Goal: Task Accomplishment & Management: Complete application form

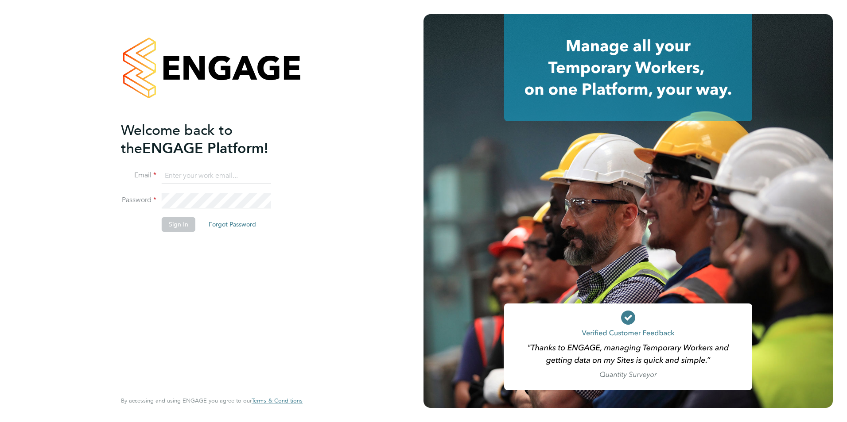
type input "[PERSON_NAME][EMAIL_ADDRESS][PERSON_NAME][PERSON_NAME][DOMAIN_NAME]"
click at [174, 222] on button "Sign In" at bounding box center [179, 224] width 34 height 14
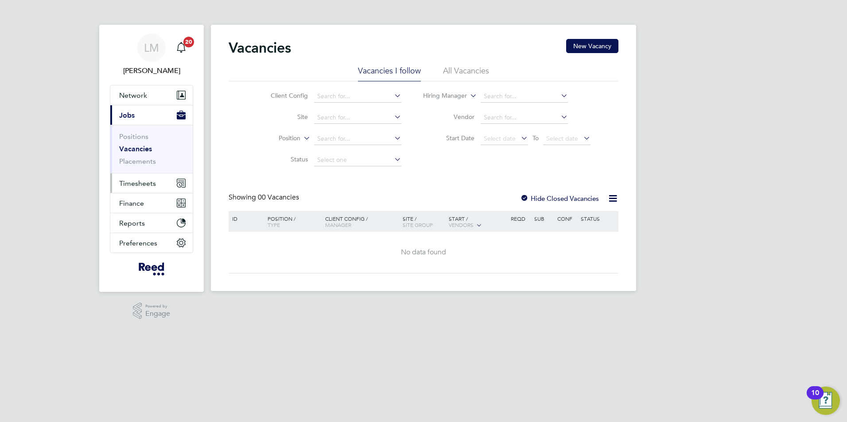
click at [148, 186] on span "Timesheets" at bounding box center [137, 183] width 37 height 8
click at [144, 184] on span "Timesheets" at bounding box center [137, 183] width 37 height 8
click at [137, 184] on span "Timesheets" at bounding box center [137, 183] width 37 height 8
click at [136, 186] on span "Timesheets" at bounding box center [137, 183] width 37 height 8
click at [145, 179] on span "Timesheets" at bounding box center [137, 183] width 37 height 8
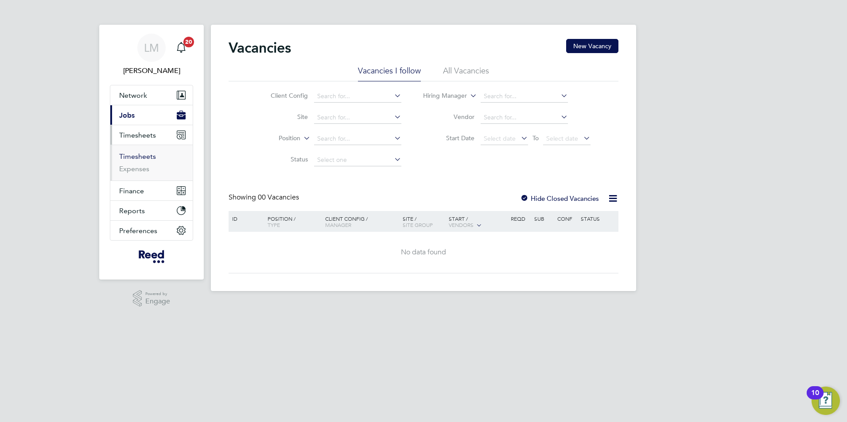
click at [143, 155] on link "Timesheets" at bounding box center [137, 156] width 37 height 8
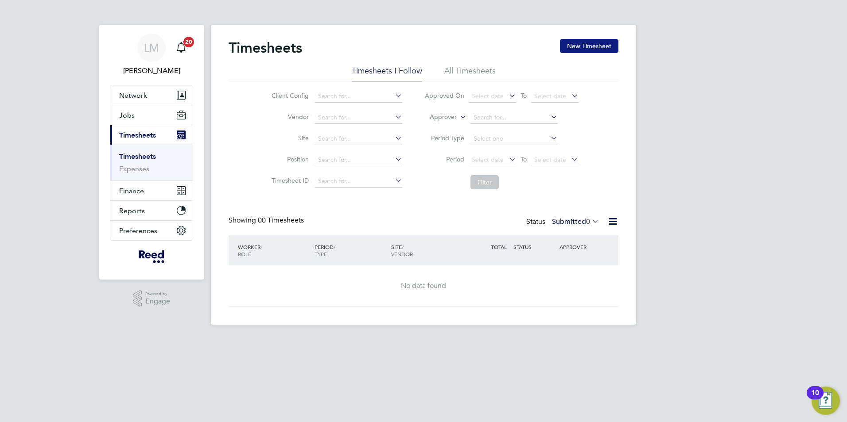
click at [587, 45] on button "New Timesheet" at bounding box center [589, 46] width 58 height 14
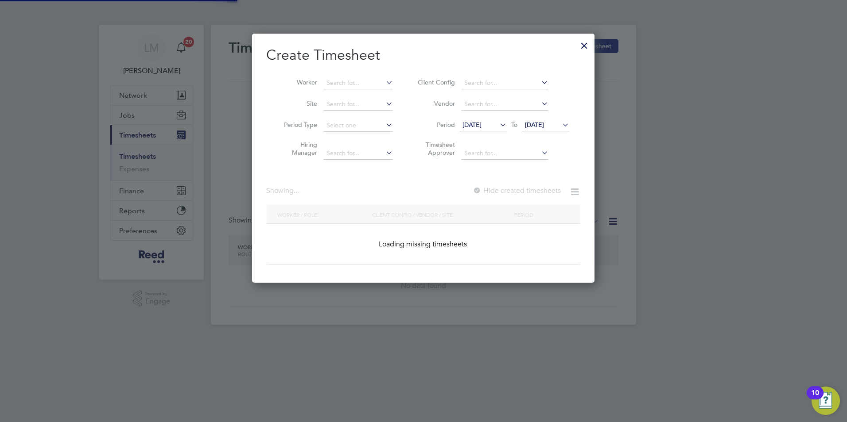
scroll to position [482, 343]
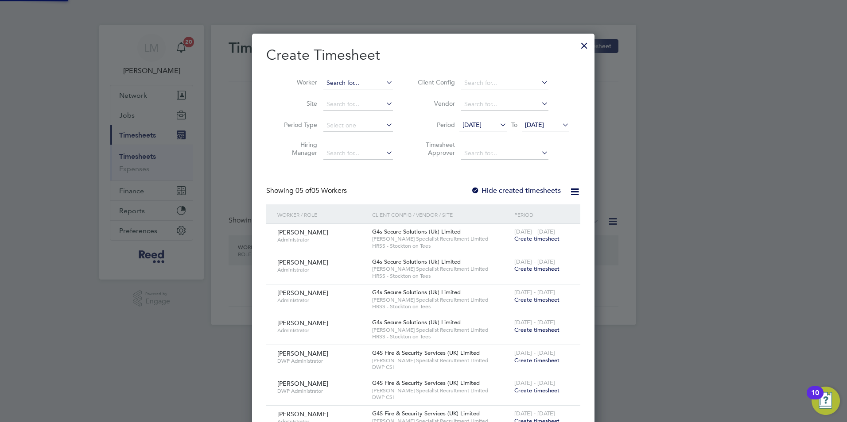
click at [341, 85] on input at bounding box center [358, 83] width 70 height 12
click at [358, 95] on li "[PERSON_NAME]" at bounding box center [358, 95] width 70 height 12
type input "[PERSON_NAME]"
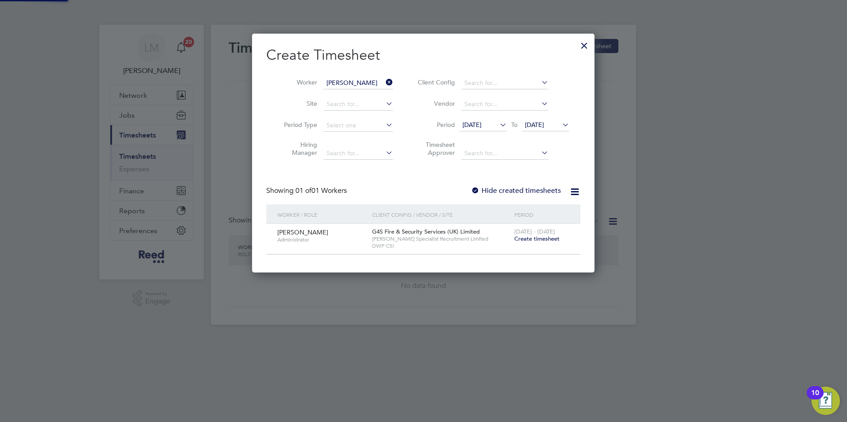
scroll to position [239, 343]
click at [536, 240] on span "Create timesheet" at bounding box center [536, 239] width 45 height 8
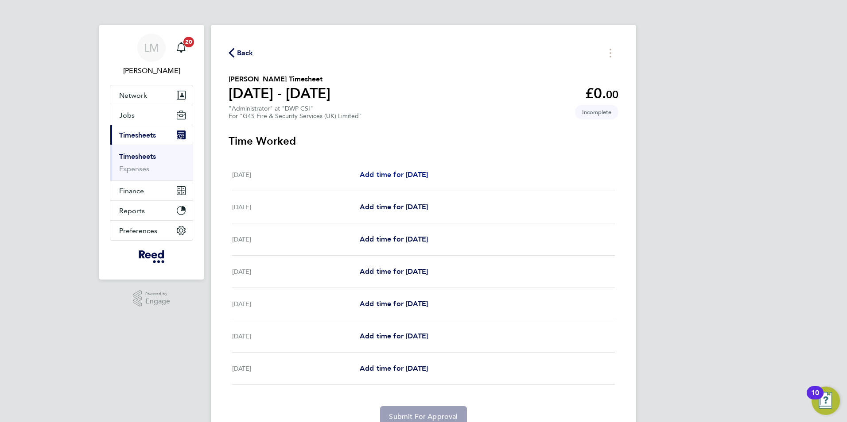
click at [387, 176] on span "Add time for [DATE]" at bounding box center [394, 174] width 68 height 8
select select "30"
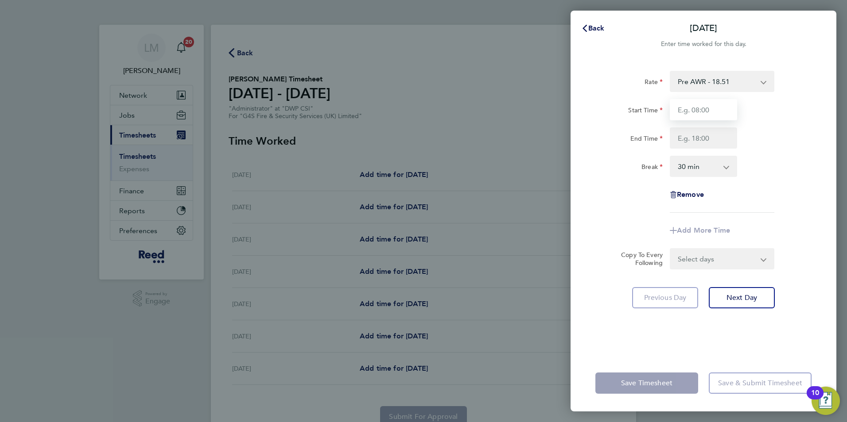
click at [680, 108] on input "Start Time" at bounding box center [702, 109] width 67 height 21
click at [699, 83] on select "Pre AWR - 18.51" at bounding box center [716, 81] width 92 height 19
click at [622, 79] on div "Rate" at bounding box center [628, 80] width 67 height 18
click at [588, 29] on icon "button" at bounding box center [584, 28] width 7 height 7
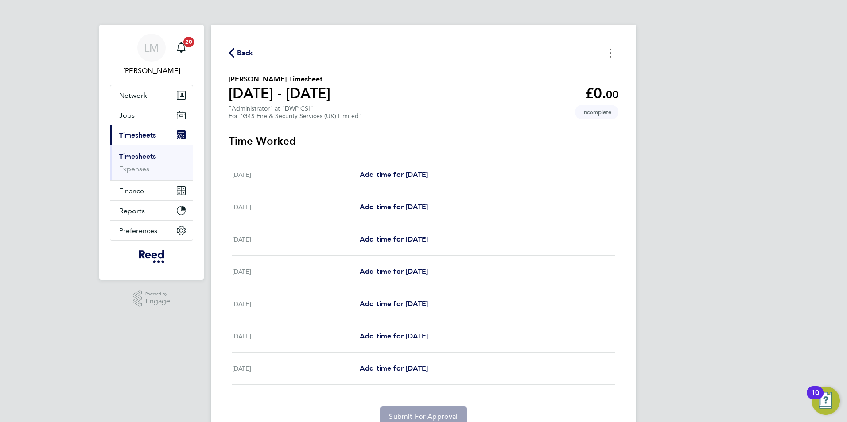
click at [613, 50] on button "Timesheets Menu" at bounding box center [610, 53] width 16 height 14
click at [456, 43] on div "Back [PERSON_NAME] as absent Download timesheet [PERSON_NAME] Timesheet [DATE] …" at bounding box center [423, 237] width 425 height 424
click at [244, 52] on span "Back" at bounding box center [245, 53] width 16 height 11
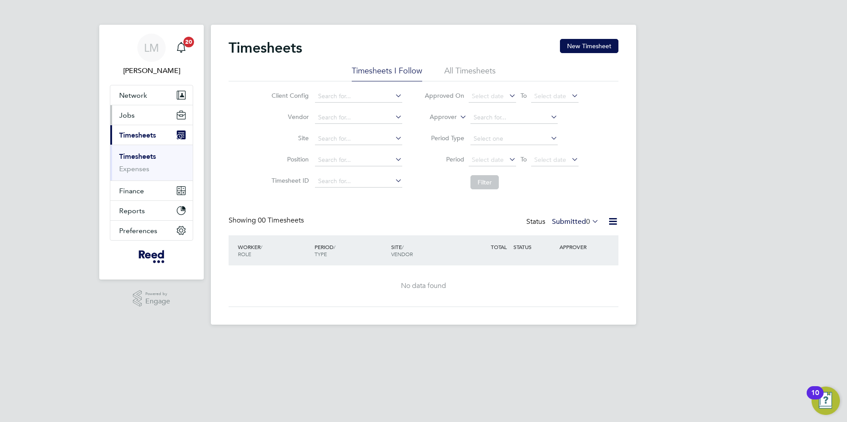
click at [134, 116] on button "Jobs" at bounding box center [151, 114] width 82 height 19
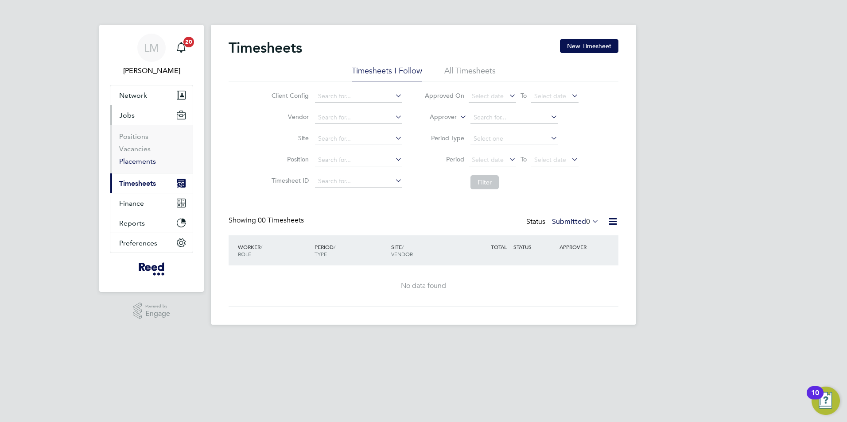
click at [141, 162] on link "Placements" at bounding box center [137, 161] width 37 height 8
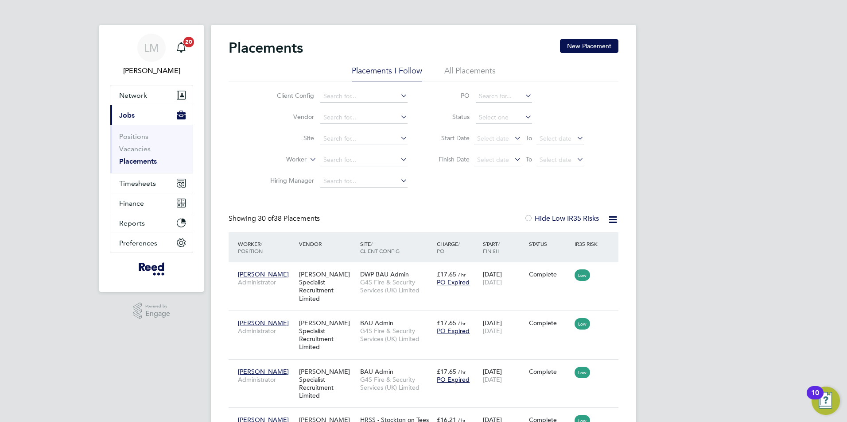
click at [474, 75] on li "All Placements" at bounding box center [469, 74] width 51 height 16
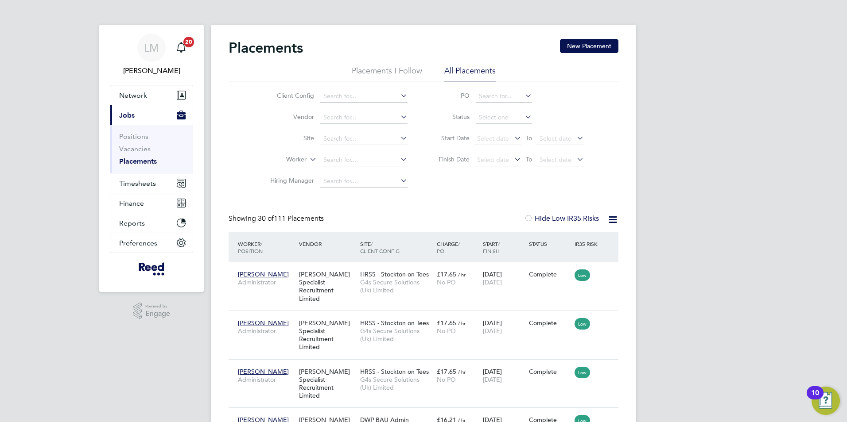
click at [400, 70] on li "Placements I Follow" at bounding box center [387, 74] width 70 height 16
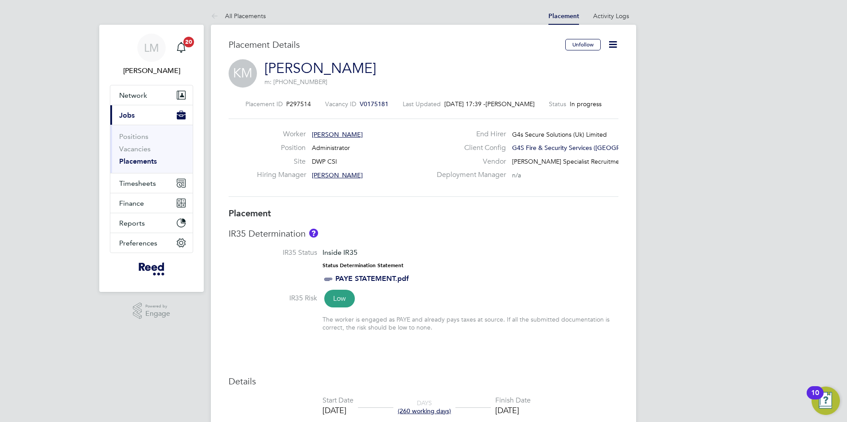
click at [609, 45] on icon at bounding box center [612, 44] width 11 height 11
click at [590, 62] on li "Edit Placement e" at bounding box center [583, 65] width 65 height 12
type input "Andy Howes"
type input "CSI Admin"
type input "[DATE]"
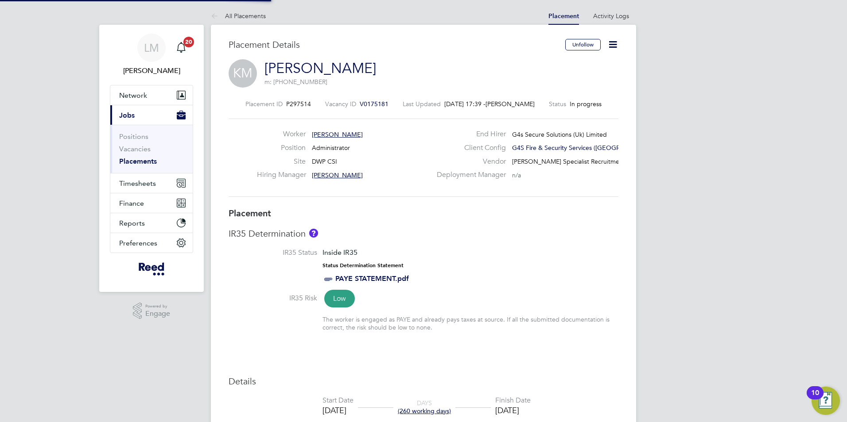
type input "[DATE]"
type input "09:00"
type input "17:00"
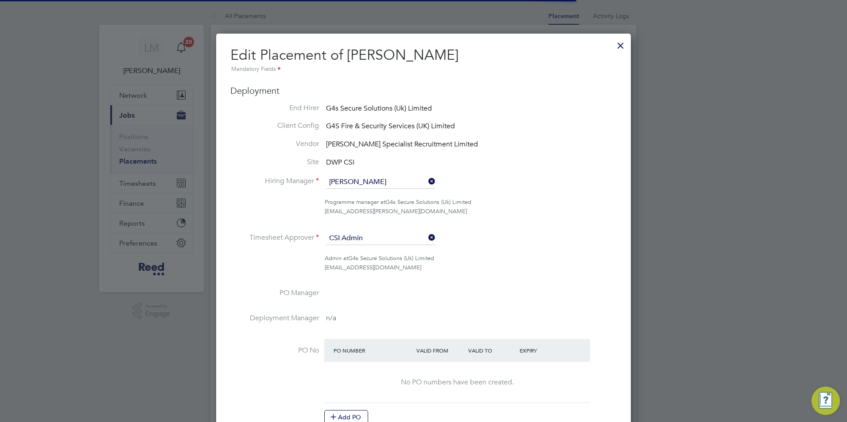
scroll to position [4, 4]
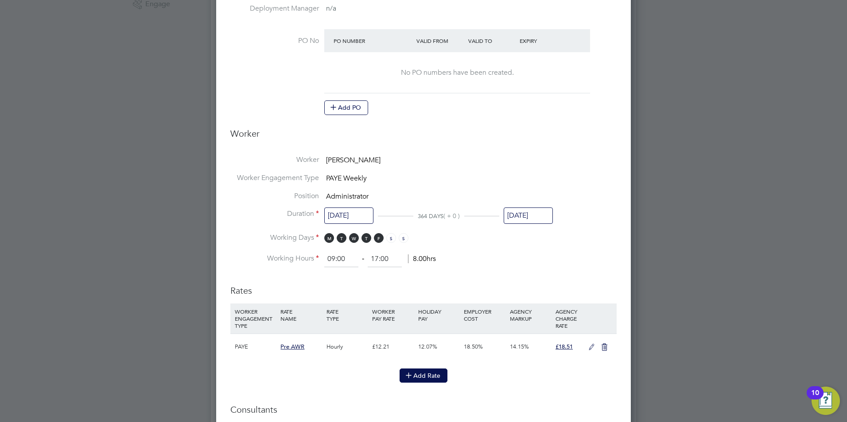
click at [424, 375] on button "Add Rate" at bounding box center [423, 376] width 48 height 14
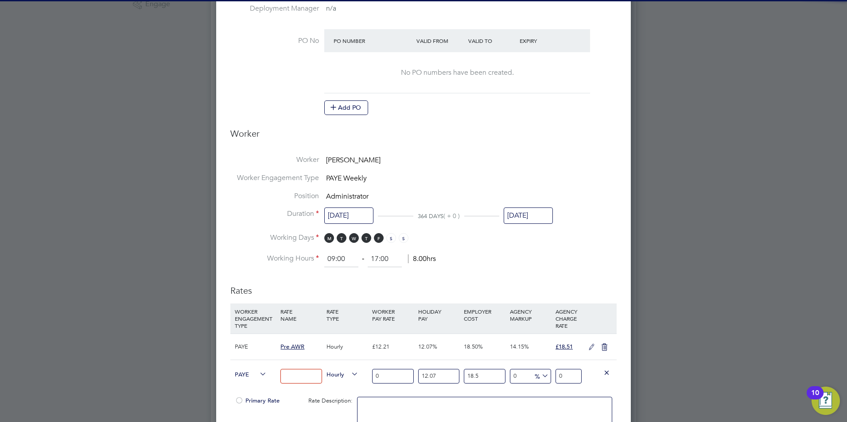
click at [300, 377] on input at bounding box center [300, 376] width 41 height 15
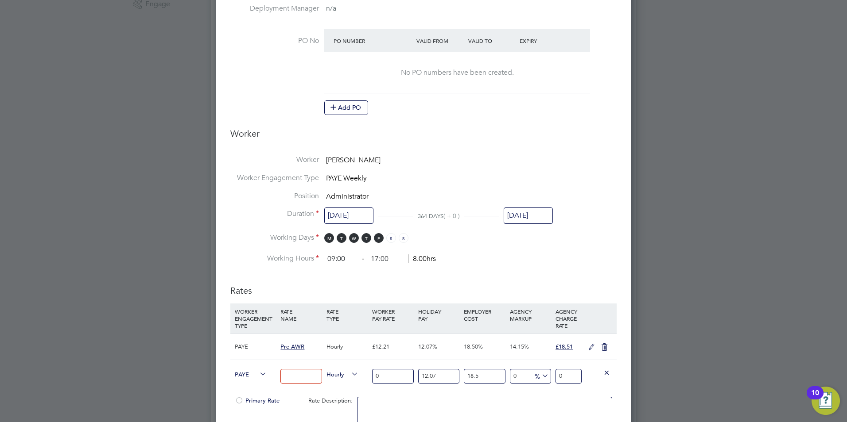
type input "POST AWR"
drag, startPoint x: 393, startPoint y: 374, endPoint x: 355, endPoint y: 374, distance: 38.1
click at [355, 374] on div "PAYE POST AWR Hourly 0 12.07 n/a 18.5 n/a 0 0 % 0" at bounding box center [423, 376] width 386 height 33
type input "1"
type input "1.3280295"
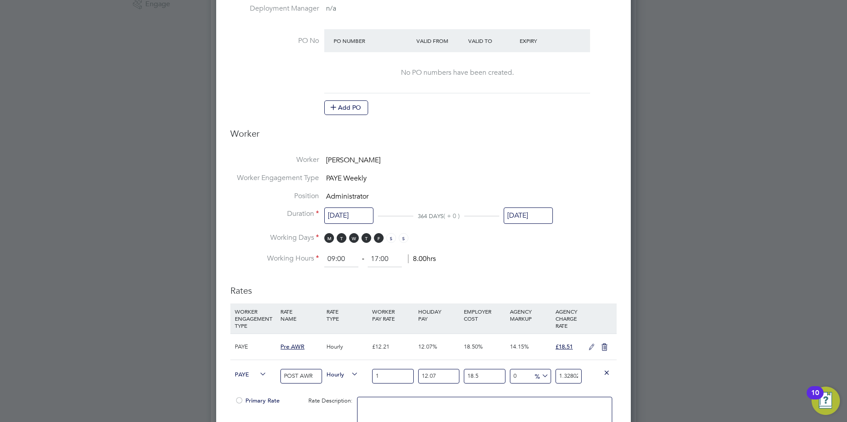
type input "12"
type input "15.936354"
type input "12.5"
type input "16.60036875"
type input "12.51"
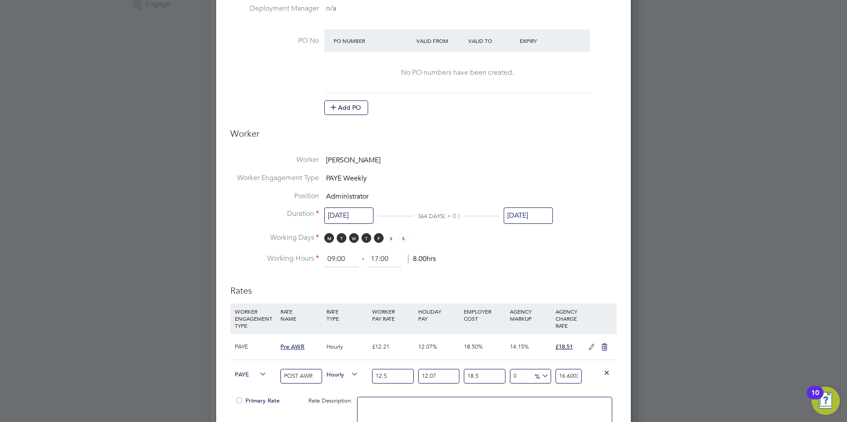
type input "16.613649045"
type input "12.51"
click at [414, 396] on div at bounding box center [484, 420] width 259 height 54
drag, startPoint x: 561, startPoint y: 375, endPoint x: 596, endPoint y: 377, distance: 35.5
click at [596, 377] on div "PAYE POST AWR Hourly 12.51 12.07 n/a 18.5 n/a 0 0 % 16.613649045" at bounding box center [423, 376] width 386 height 33
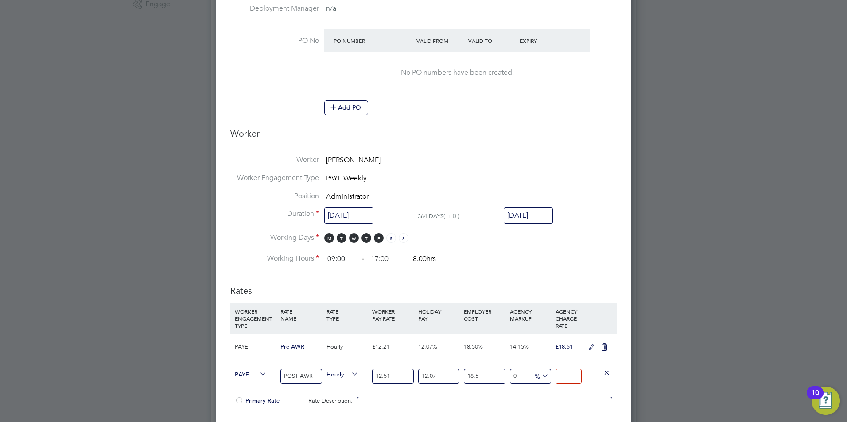
type input "-93.98085274769328"
type input "1"
type input "8.344650541521055"
type input "18"
type input "13.761883068597108"
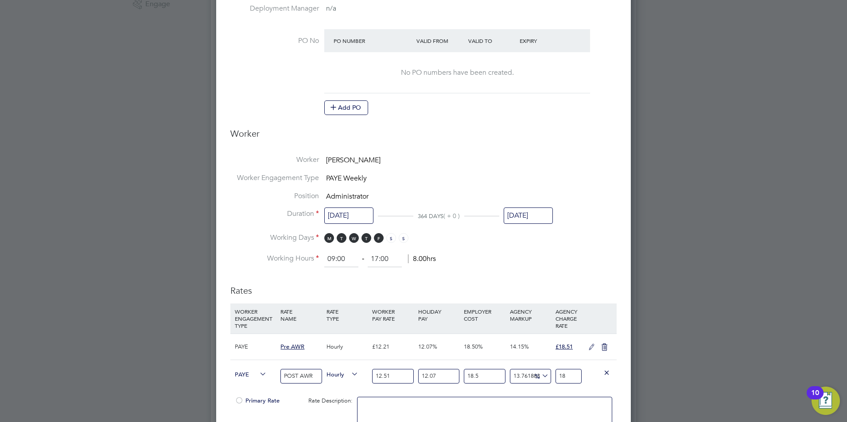
type input "18.9"
type input "14.12303190373551"
type input "18.96"
click at [486, 393] on div at bounding box center [484, 420] width 259 height 54
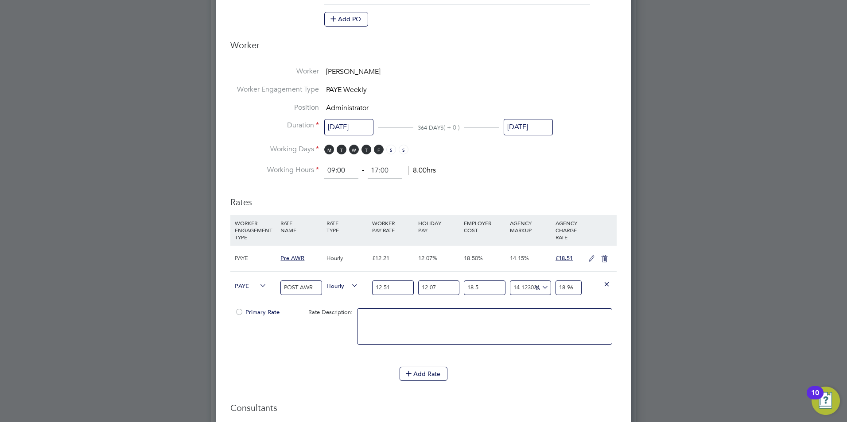
click at [603, 259] on icon at bounding box center [604, 258] width 11 height 7
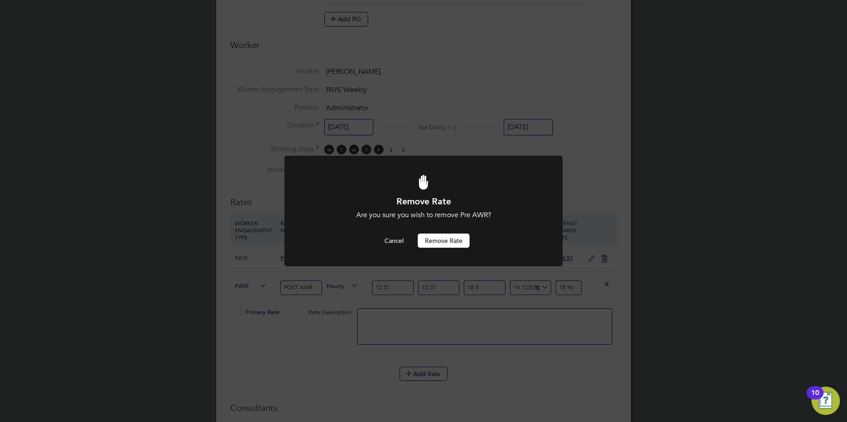
click at [460, 241] on button "Remove rate" at bounding box center [444, 241] width 52 height 14
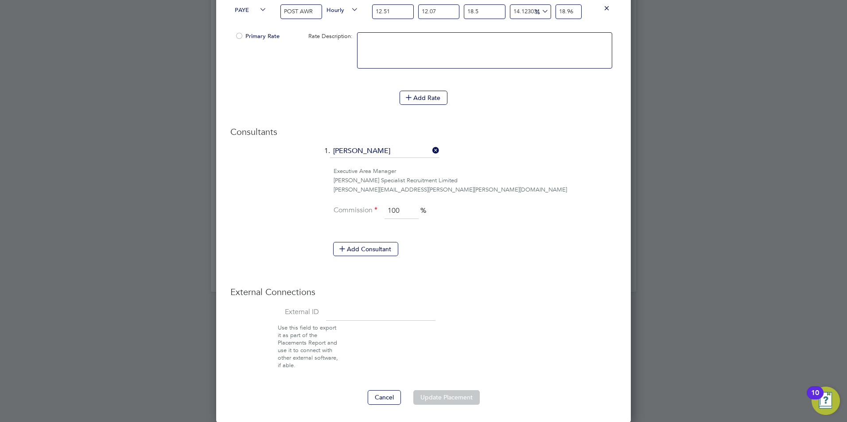
click at [513, 363] on li "Use this field to export it as part of the Placements Report and use it to conn…" at bounding box center [423, 347] width 393 height 45
click at [407, 57] on textarea at bounding box center [484, 50] width 255 height 36
drag, startPoint x: 241, startPoint y: 37, endPoint x: 275, endPoint y: 69, distance: 46.7
click at [240, 37] on div at bounding box center [239, 38] width 9 height 7
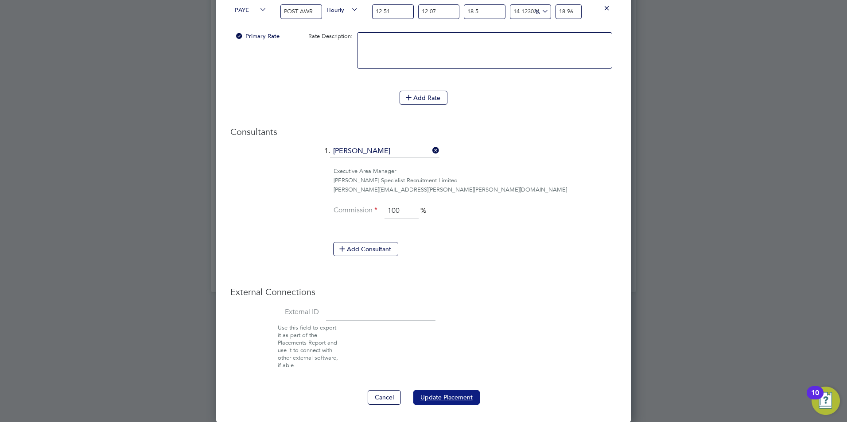
click at [461, 392] on button "Update Placement" at bounding box center [446, 397] width 66 height 14
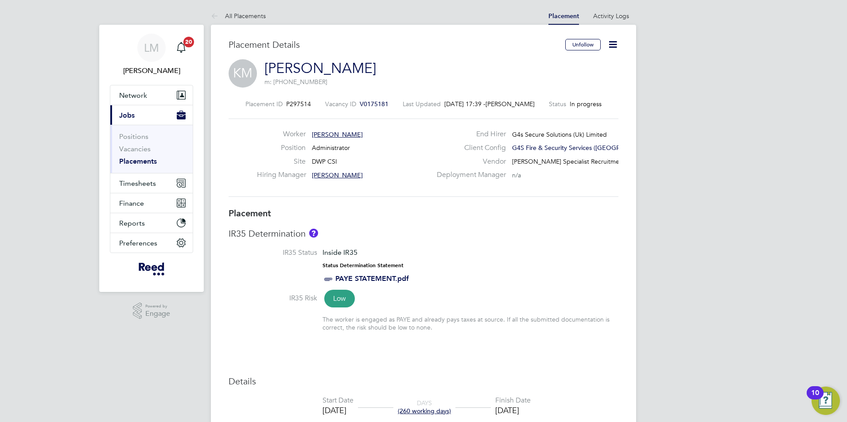
click at [553, 266] on div "Placement Saved Your placement has been updated. Cancel Okay" at bounding box center [423, 211] width 847 height 422
click at [148, 186] on span "Timesheets" at bounding box center [137, 183] width 37 height 8
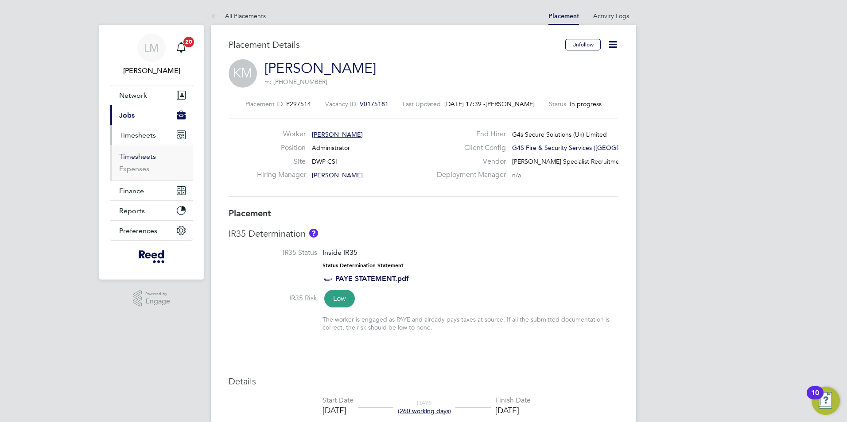
click at [139, 158] on link "Timesheets" at bounding box center [137, 156] width 37 height 8
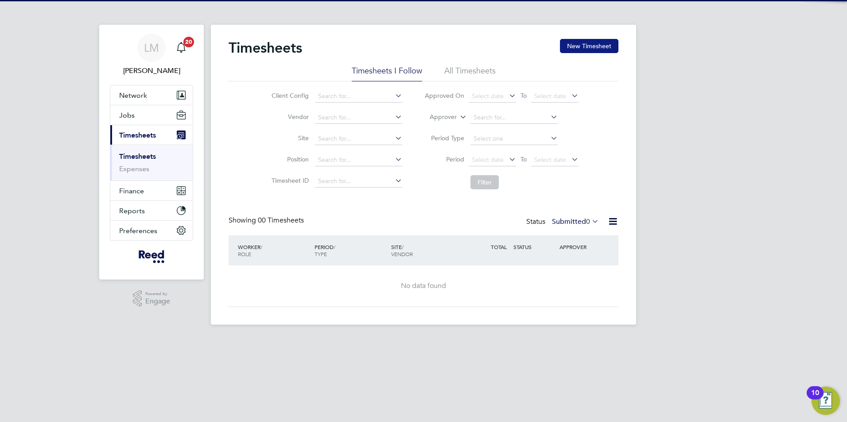
click at [581, 50] on button "New Timesheet" at bounding box center [589, 46] width 58 height 14
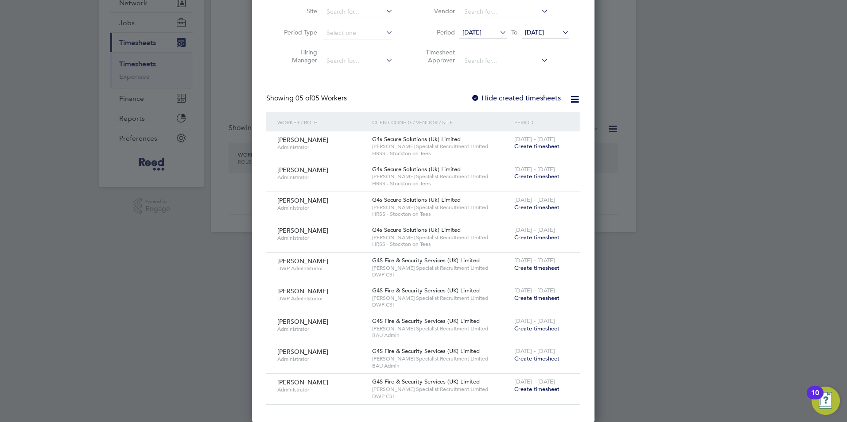
click at [303, 383] on span "[PERSON_NAME]" at bounding box center [302, 383] width 51 height 8
click at [536, 387] on span "Create timesheet" at bounding box center [536, 390] width 45 height 8
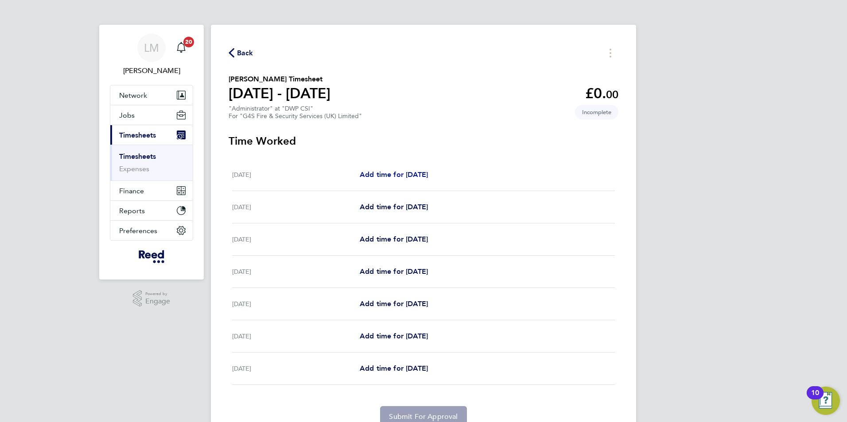
click at [402, 177] on span "Add time for [DATE]" at bounding box center [394, 174] width 68 height 8
select select "30"
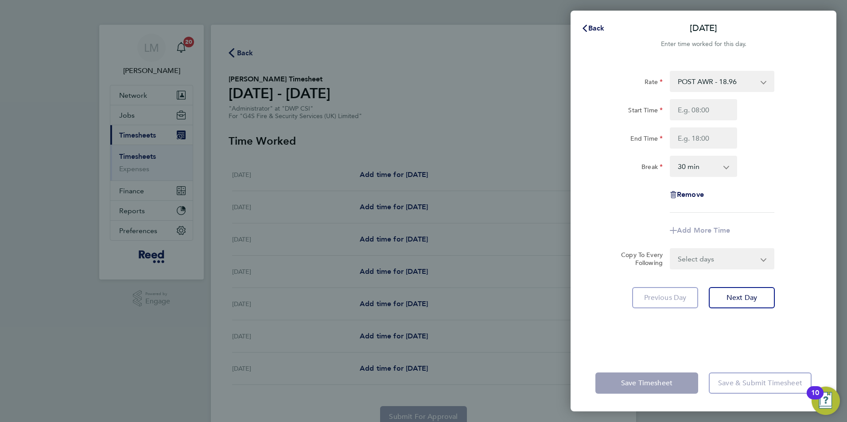
click at [726, 77] on select "POST AWR - 18.96" at bounding box center [716, 81] width 92 height 19
click at [701, 115] on input "Start Time" at bounding box center [702, 109] width 67 height 21
type input "08:30"
type input "17:00"
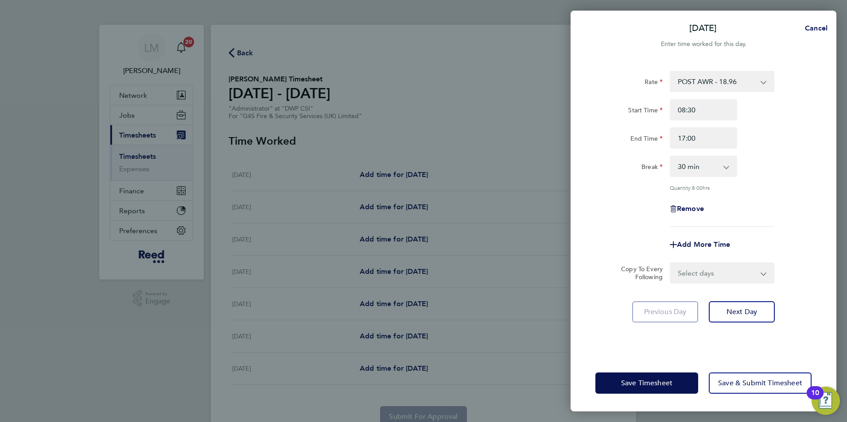
click at [749, 197] on div "Rate POST AWR - 18.96 Start Time 08:30 End Time 17:00 Break 0 min 15 min 30 min…" at bounding box center [703, 149] width 216 height 156
click at [744, 312] on span "Next Day" at bounding box center [741, 312] width 31 height 9
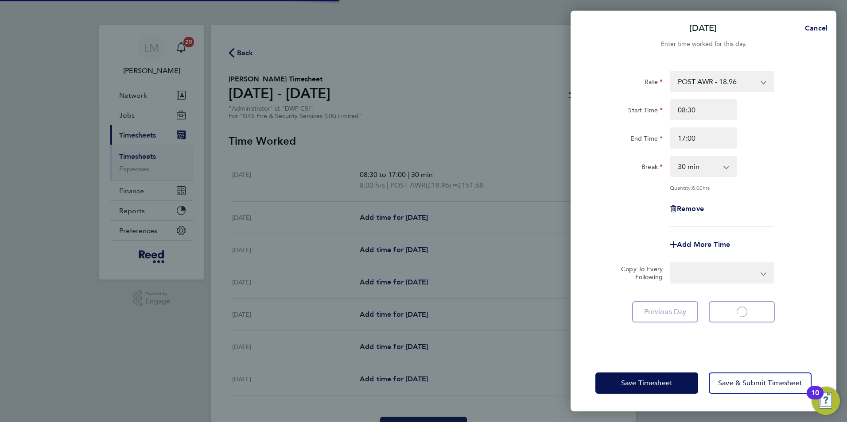
select select "30"
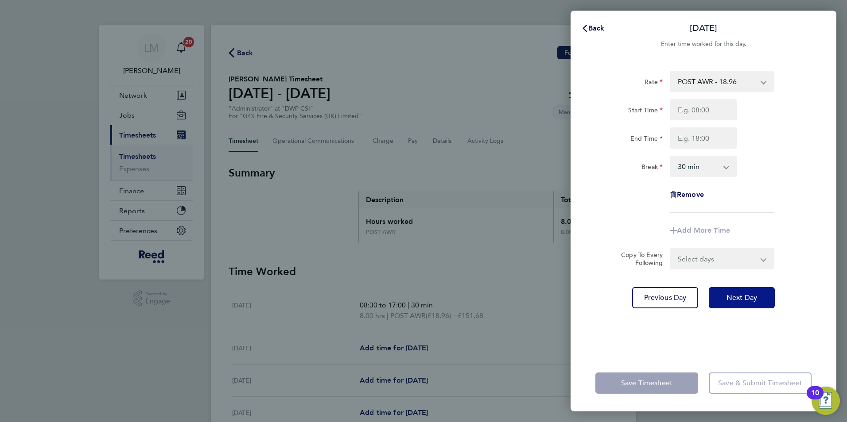
click at [752, 296] on span "Next Day" at bounding box center [741, 298] width 31 height 9
select select "30"
click at [710, 111] on input "Start Time" at bounding box center [702, 109] width 67 height 21
type input "08:30"
type input "17:00"
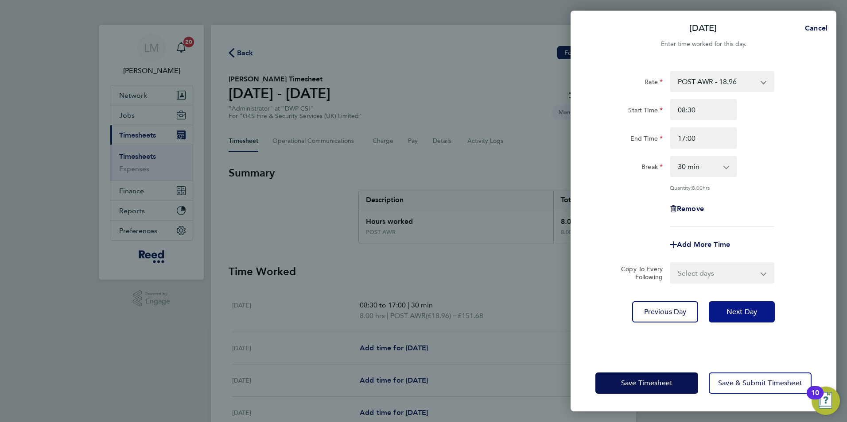
click at [728, 308] on span "Next Day" at bounding box center [741, 312] width 31 height 9
select select "30"
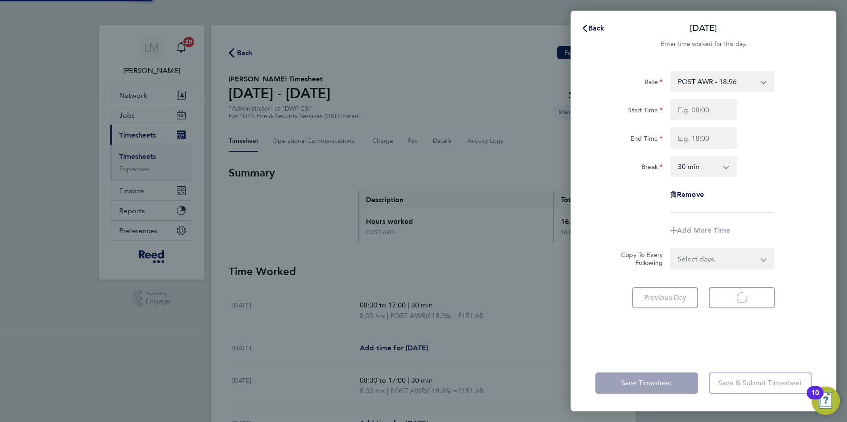
select select "30"
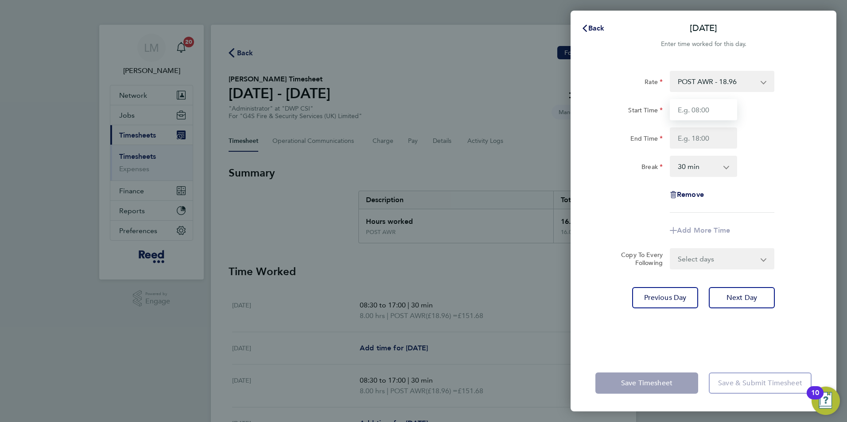
click at [686, 109] on input "Start Time" at bounding box center [702, 109] width 67 height 21
type input "08:30"
type input "17:00"
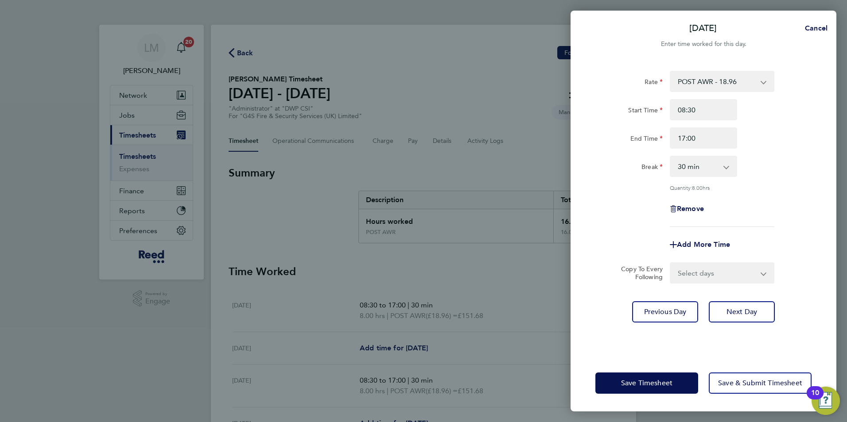
click at [711, 170] on select "0 min 15 min 30 min 45 min 60 min 75 min 90 min" at bounding box center [697, 166] width 55 height 19
select select "0"
click at [670, 157] on select "0 min 15 min 30 min 45 min 60 min 75 min 90 min" at bounding box center [697, 166] width 55 height 19
click at [745, 227] on app-timesheet-line-form-group "Rate POST AWR - 18.96 Start Time 08:30 End Time 17:00 Break 0 min 15 min 30 min…" at bounding box center [703, 163] width 216 height 185
click at [740, 311] on span "Next Day" at bounding box center [741, 312] width 31 height 9
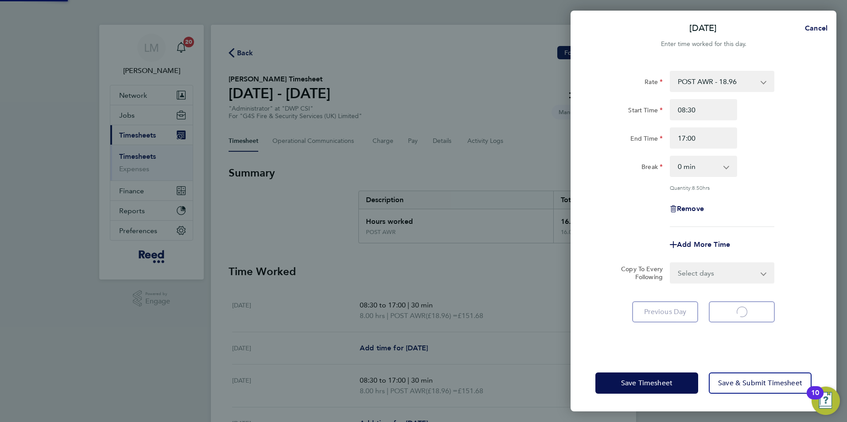
select select "30"
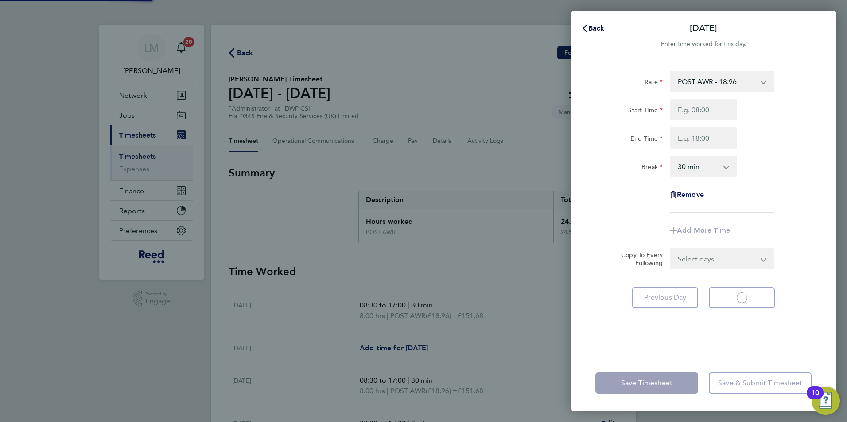
select select "30"
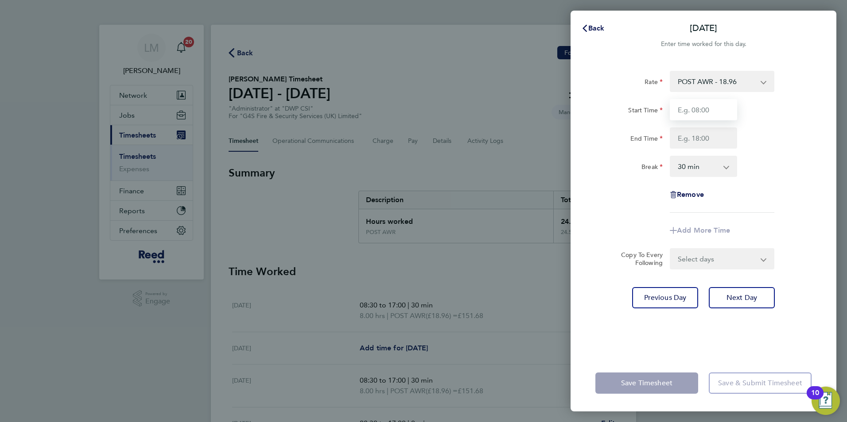
click at [704, 113] on input "Start Time" at bounding box center [702, 109] width 67 height 21
type input "08:30"
type input "17:00"
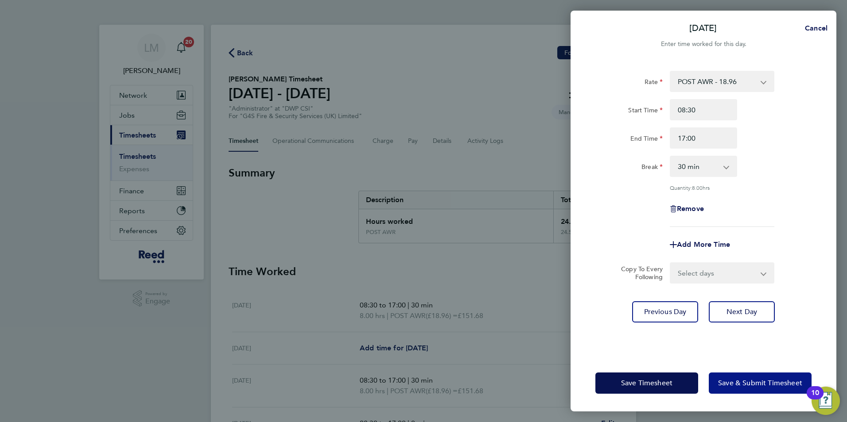
click at [771, 384] on span "Save & Submit Timesheet" at bounding box center [760, 383] width 84 height 9
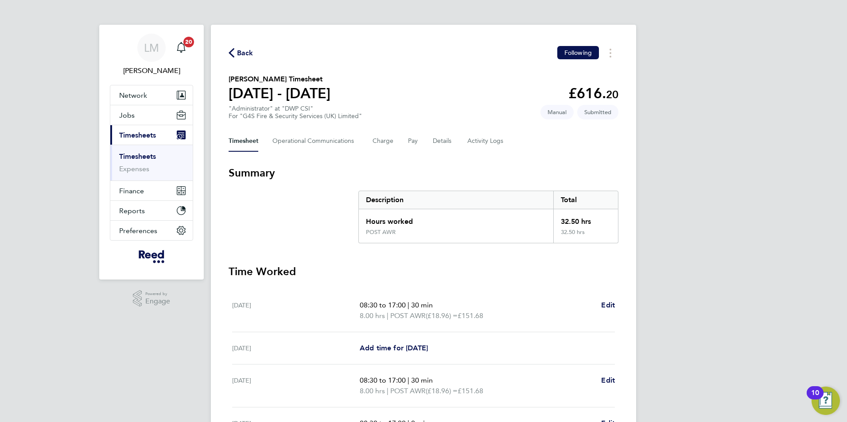
scroll to position [44, 0]
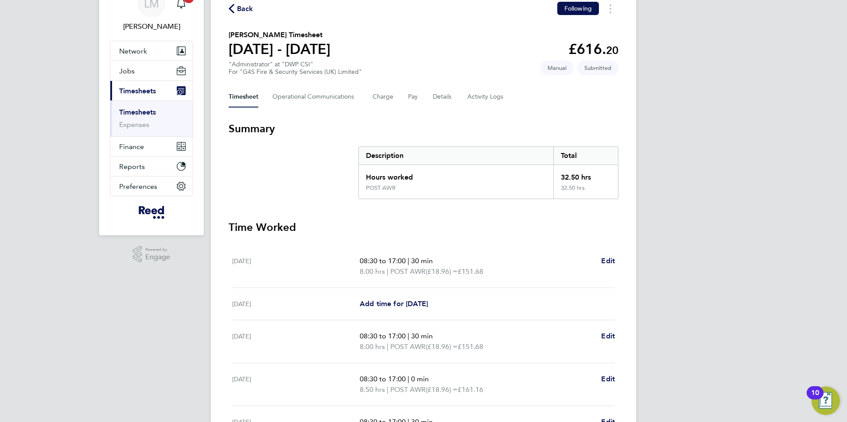
click at [244, 13] on span "Back" at bounding box center [245, 9] width 16 height 11
